Goal: Task Accomplishment & Management: Manage account settings

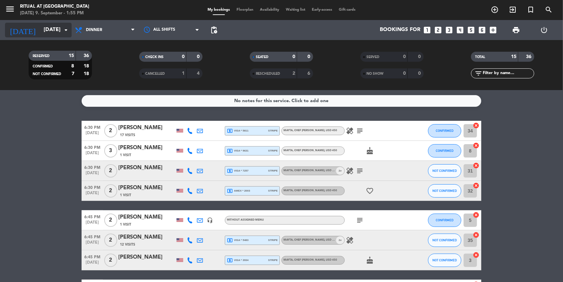
click at [66, 30] on icon "arrow_drop_down" at bounding box center [66, 30] width 8 height 8
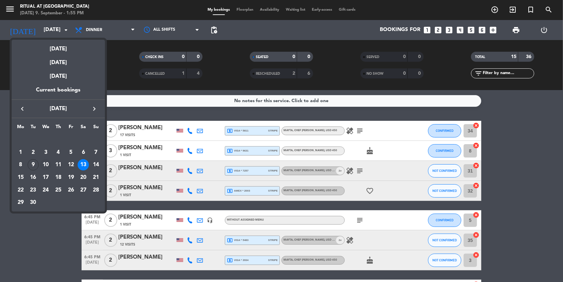
click at [48, 166] on div "10" at bounding box center [45, 164] width 11 height 11
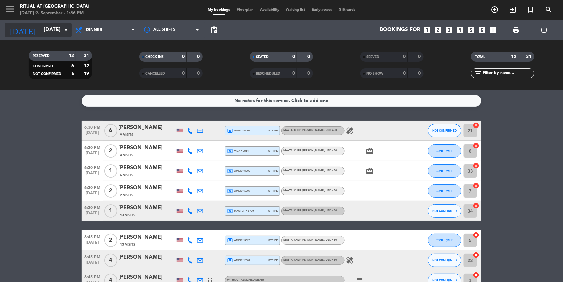
click at [54, 28] on input "[DATE]" at bounding box center [75, 30] width 70 height 13
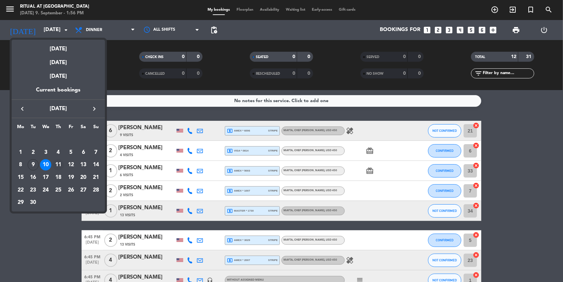
click at [57, 167] on div "11" at bounding box center [58, 164] width 11 height 11
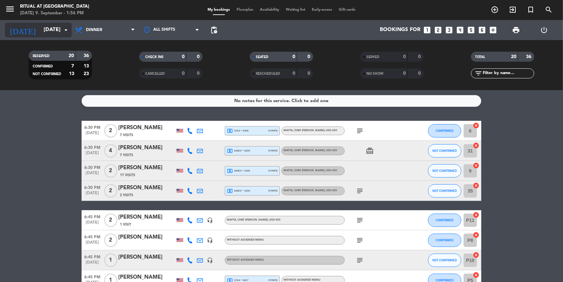
click at [66, 31] on icon "arrow_drop_down" at bounding box center [66, 30] width 8 height 8
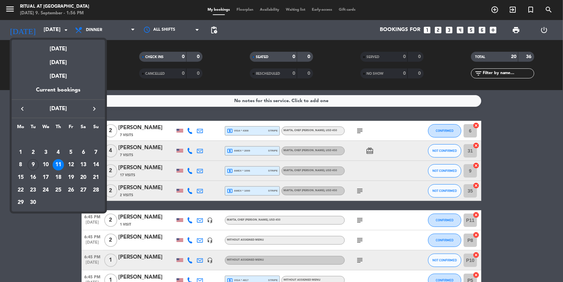
click at [73, 168] on div "12" at bounding box center [70, 164] width 11 height 11
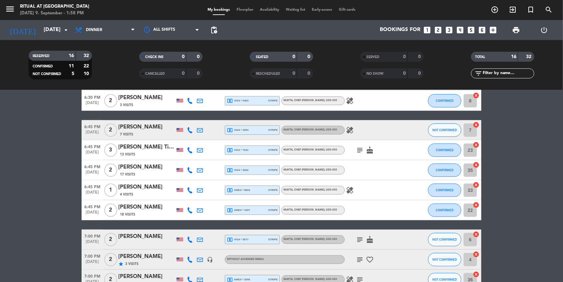
scroll to position [127, 0]
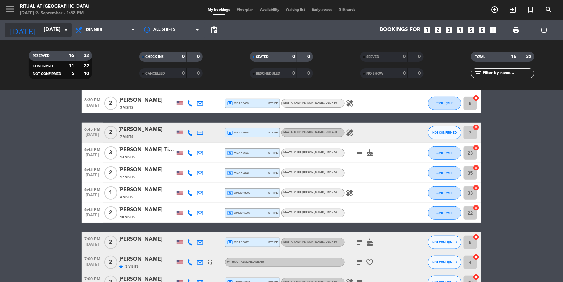
click at [61, 30] on input "[DATE]" at bounding box center [75, 30] width 70 height 13
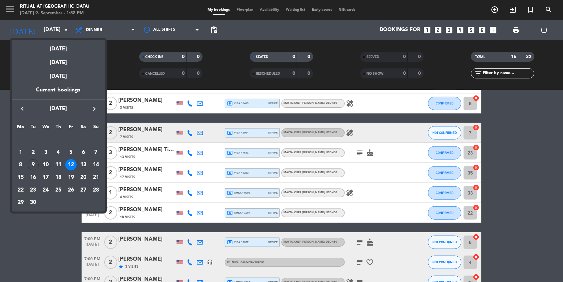
click at [46, 164] on div "10" at bounding box center [45, 164] width 11 height 11
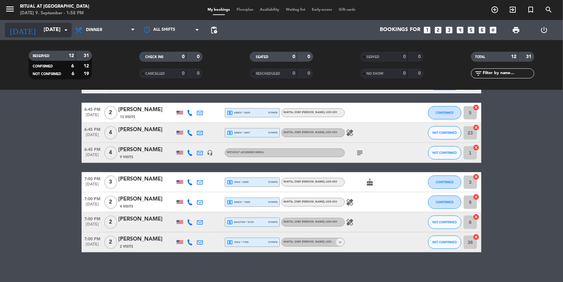
click at [54, 31] on input "[DATE]" at bounding box center [75, 30] width 70 height 13
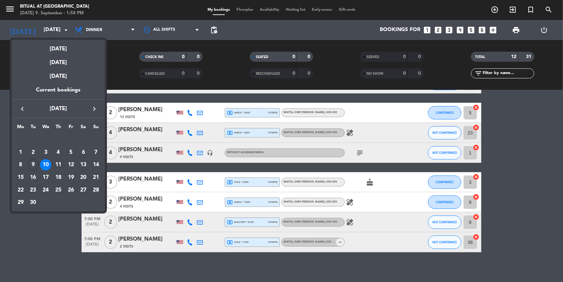
click at [59, 163] on div "11" at bounding box center [58, 164] width 11 height 11
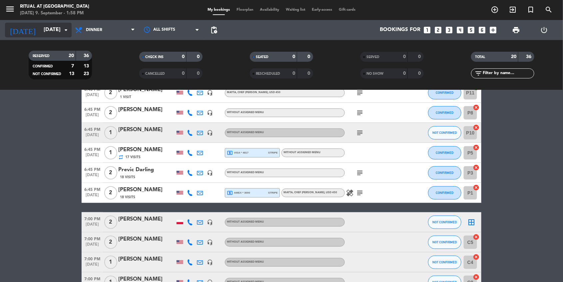
click at [66, 33] on icon "arrow_drop_down" at bounding box center [66, 30] width 8 height 8
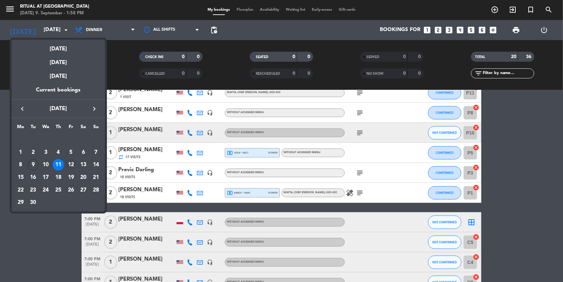
click at [73, 164] on div "12" at bounding box center [70, 164] width 11 height 11
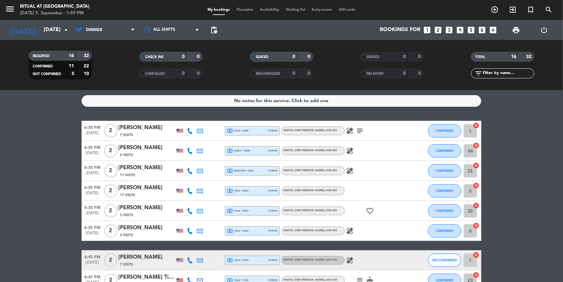
scroll to position [0, 0]
click at [66, 30] on icon "arrow_drop_down" at bounding box center [66, 30] width 8 height 8
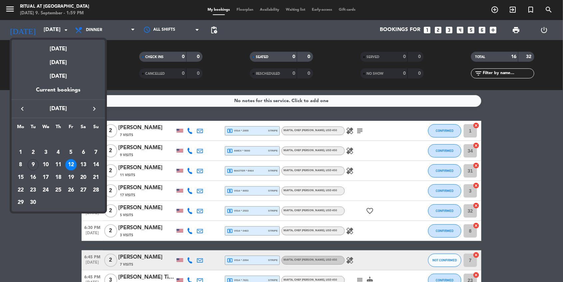
click at [84, 164] on div "13" at bounding box center [83, 164] width 11 height 11
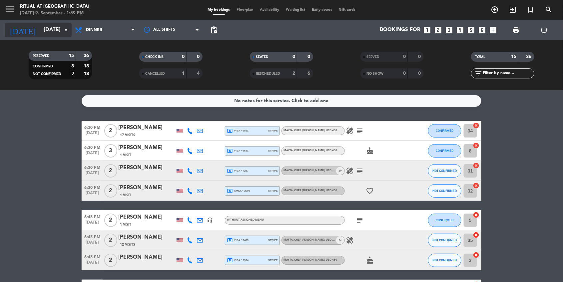
click at [64, 29] on icon "arrow_drop_down" at bounding box center [66, 30] width 8 height 8
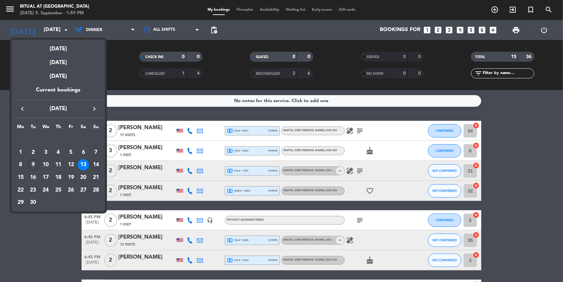
click at [95, 169] on div "14" at bounding box center [95, 164] width 11 height 11
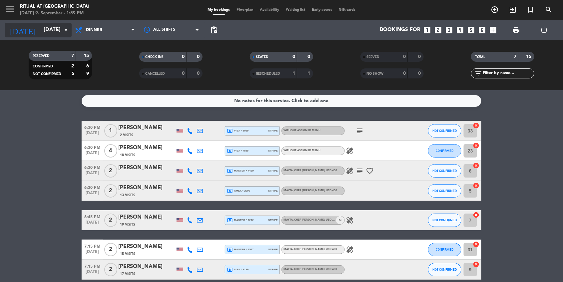
click at [59, 26] on input "[DATE]" at bounding box center [75, 30] width 70 height 13
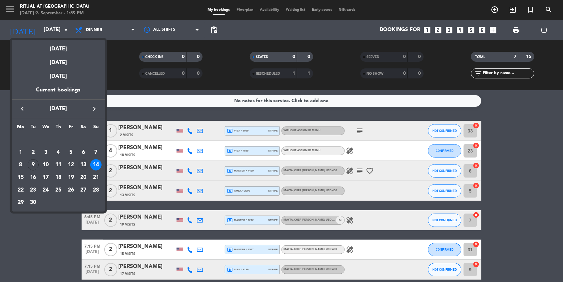
click at [85, 164] on div "13" at bounding box center [83, 164] width 11 height 11
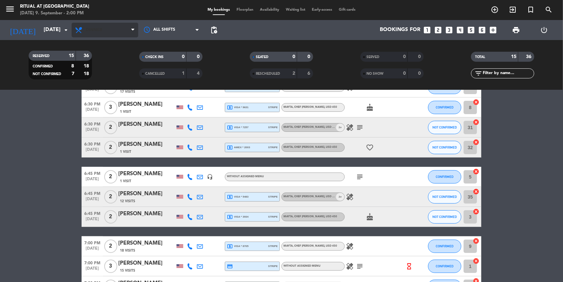
scroll to position [24, 0]
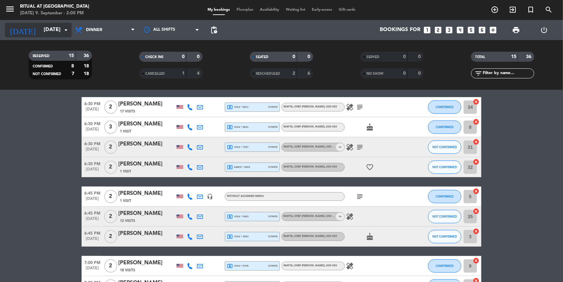
click at [65, 31] on icon "arrow_drop_down" at bounding box center [66, 30] width 8 height 8
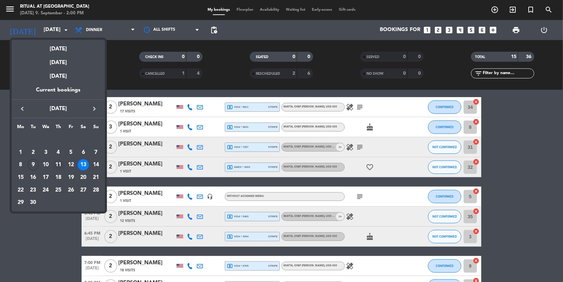
click at [57, 163] on div "11" at bounding box center [58, 164] width 11 height 11
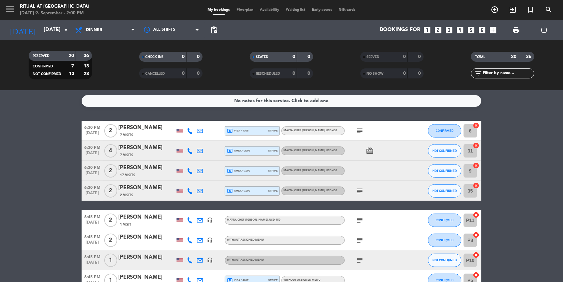
scroll to position [0, 0]
click at [64, 30] on icon "arrow_drop_down" at bounding box center [66, 30] width 8 height 8
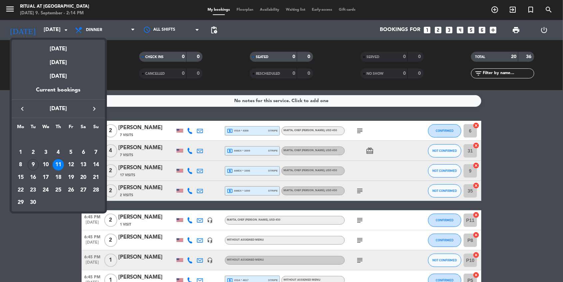
click at [48, 163] on div "10" at bounding box center [45, 164] width 11 height 11
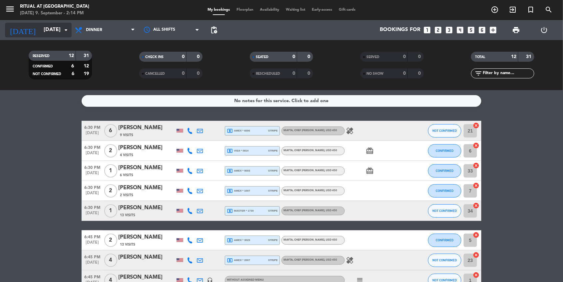
click at [66, 27] on icon "arrow_drop_down" at bounding box center [66, 30] width 8 height 8
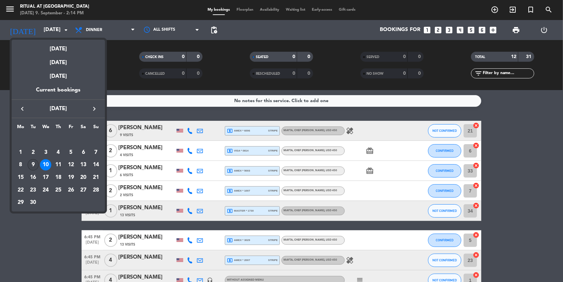
click at [30, 165] on div "9" at bounding box center [33, 164] width 11 height 11
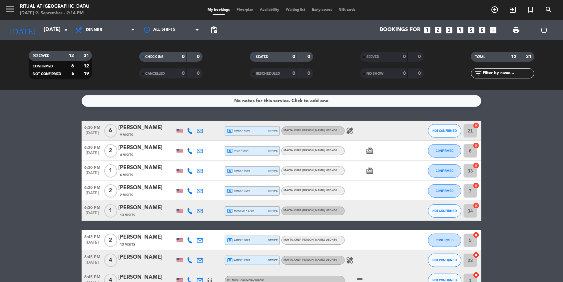
type input "[DATE]"
